Goal: Task Accomplishment & Management: Complete application form

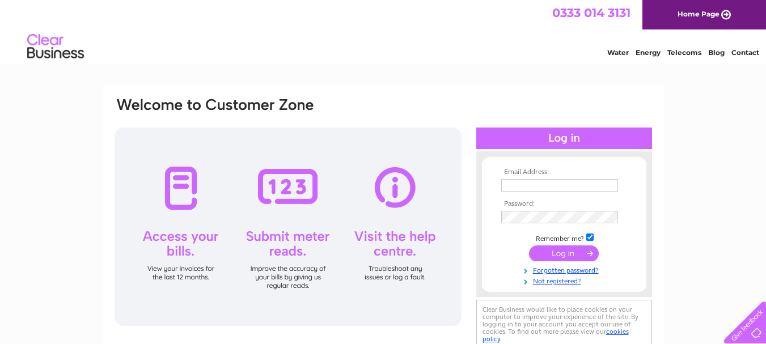
click at [564, 183] on input "text" at bounding box center [559, 185] width 117 height 12
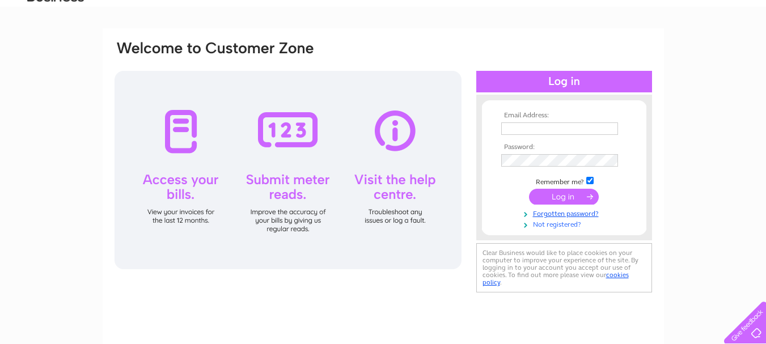
click at [555, 225] on link "Not registered?" at bounding box center [565, 223] width 129 height 11
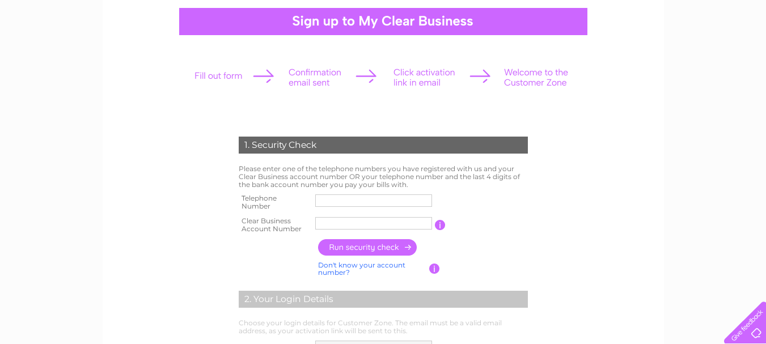
scroll to position [113, 0]
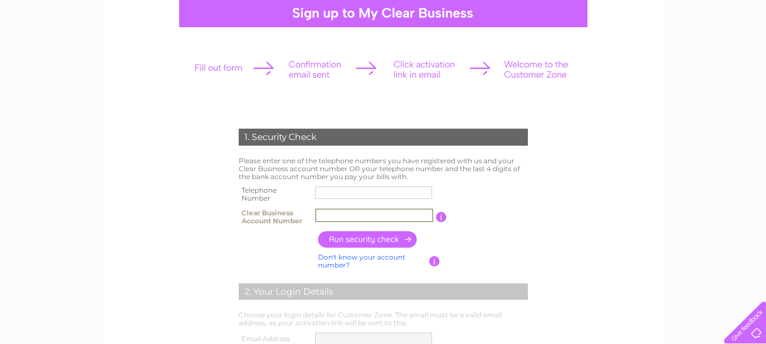
click at [351, 211] on input "text" at bounding box center [374, 216] width 118 height 14
type input "1027710"
click at [393, 236] on input "button" at bounding box center [368, 239] width 100 height 16
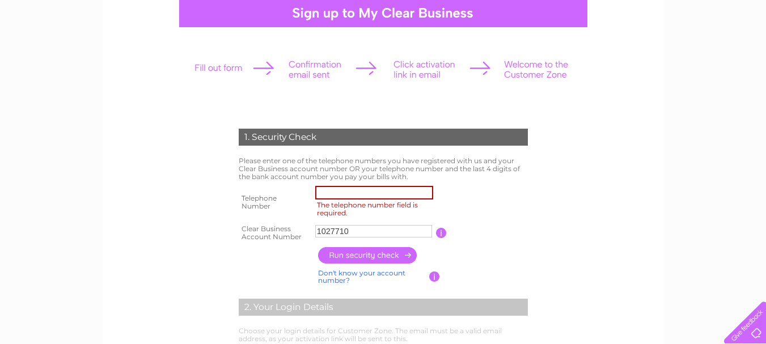
click at [336, 192] on input "The telephone number field is required." at bounding box center [374, 193] width 118 height 14
type input "01443476600"
click at [368, 256] on input "button" at bounding box center [368, 255] width 100 height 16
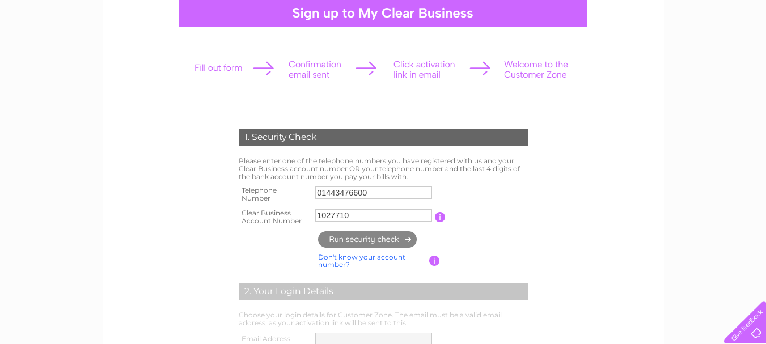
type input "bi*****@nt*******"
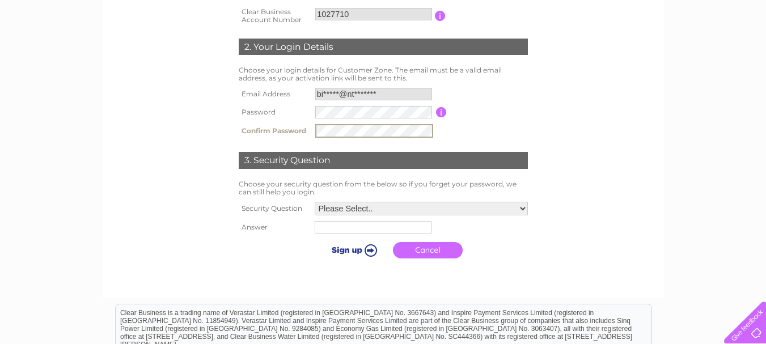
scroll to position [340, 0]
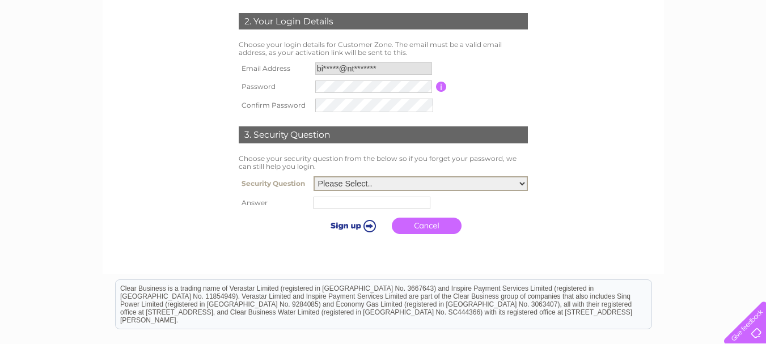
click at [394, 181] on select "Please Select.. In what town or city was your first job? In what town or city d…" at bounding box center [420, 183] width 214 height 15
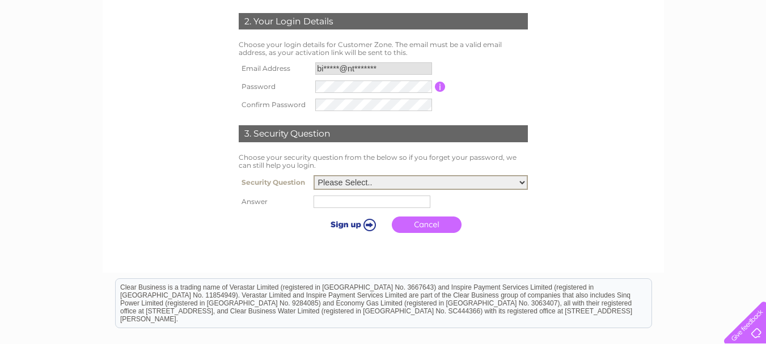
select select "4"
click at [313, 176] on select "Please Select.. In what town or city was your first job? In what town or city d…" at bounding box center [420, 182] width 214 height 15
click at [358, 210] on td at bounding box center [421, 202] width 220 height 18
type input "Glamorgan"
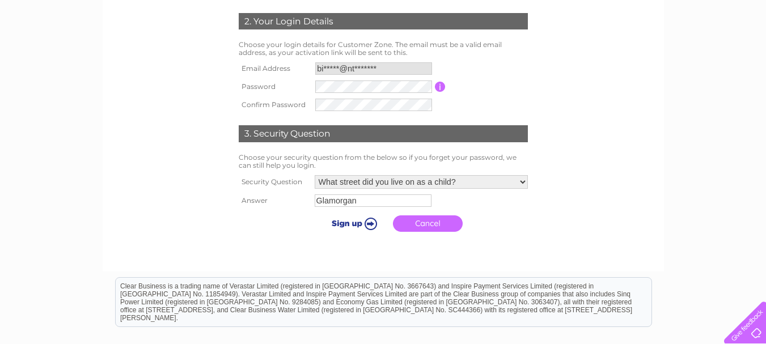
click at [355, 227] on input "submit" at bounding box center [352, 223] width 70 height 16
